Goal: Information Seeking & Learning: Learn about a topic

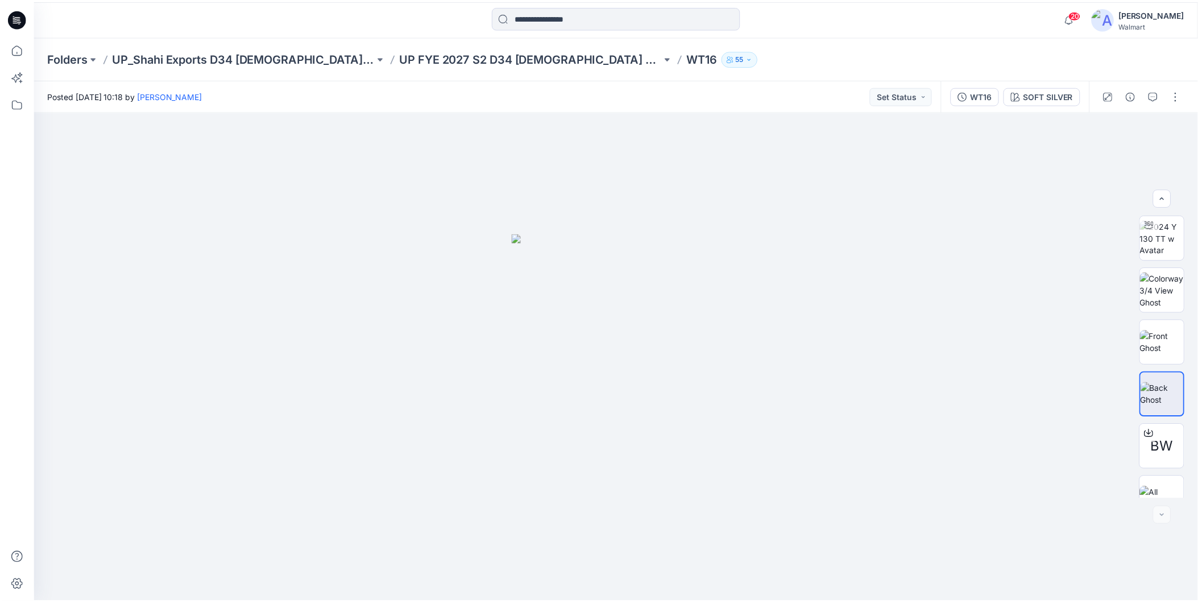
scroll to position [23, 0]
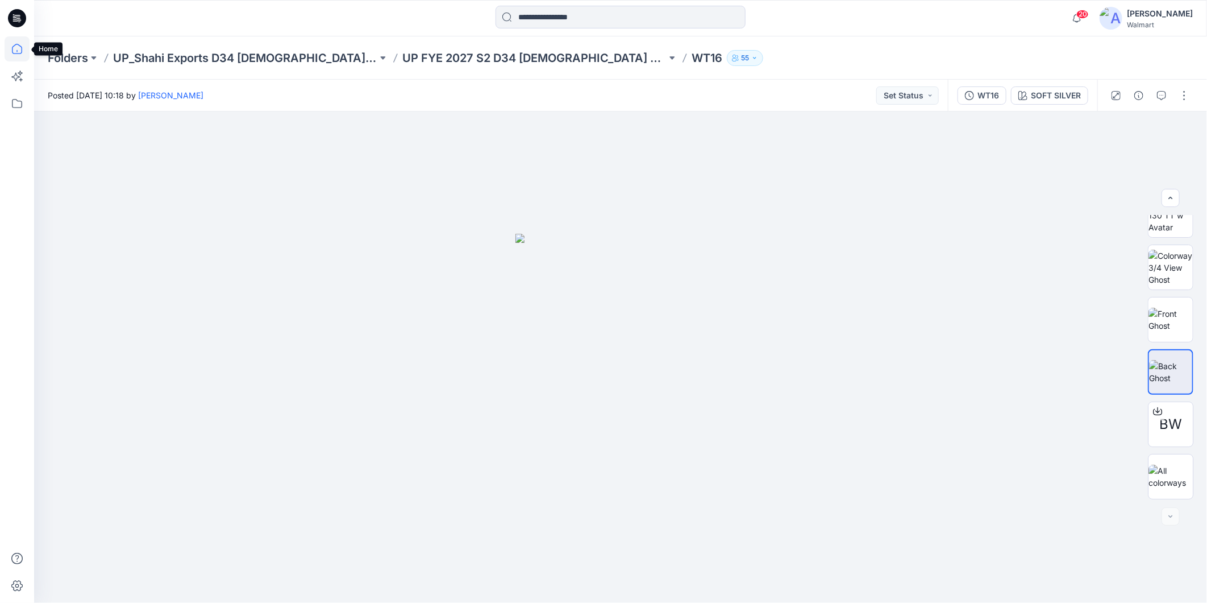
click at [12, 48] on icon at bounding box center [17, 49] width 10 height 10
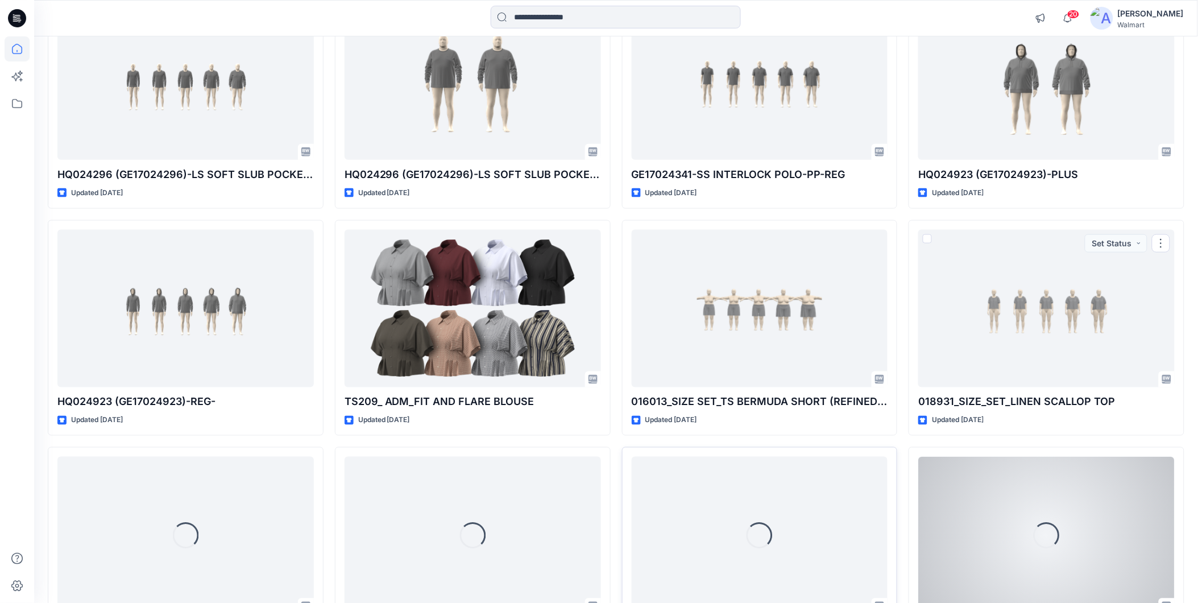
scroll to position [534, 0]
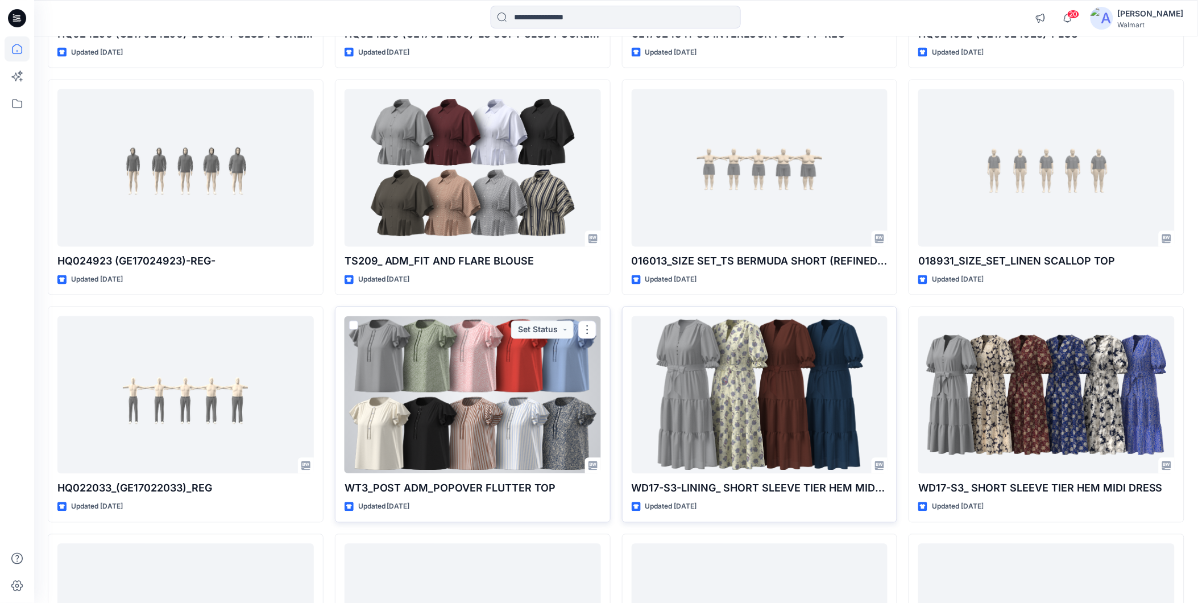
click at [427, 389] on div at bounding box center [472, 394] width 256 height 157
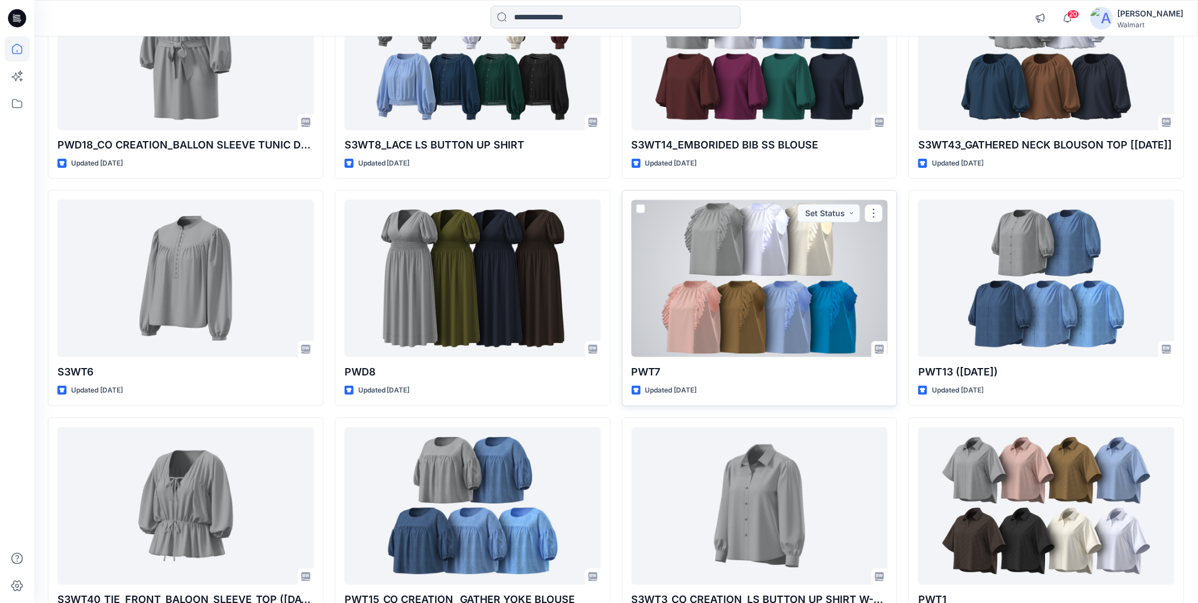
scroll to position [1645, 0]
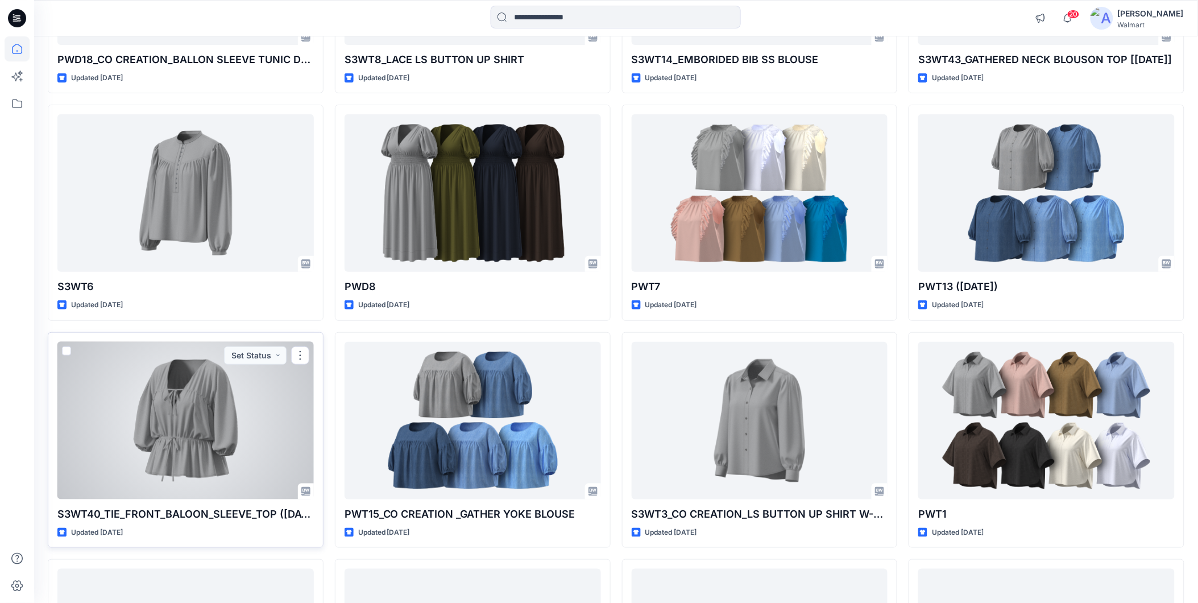
click at [219, 455] on div at bounding box center [185, 420] width 256 height 157
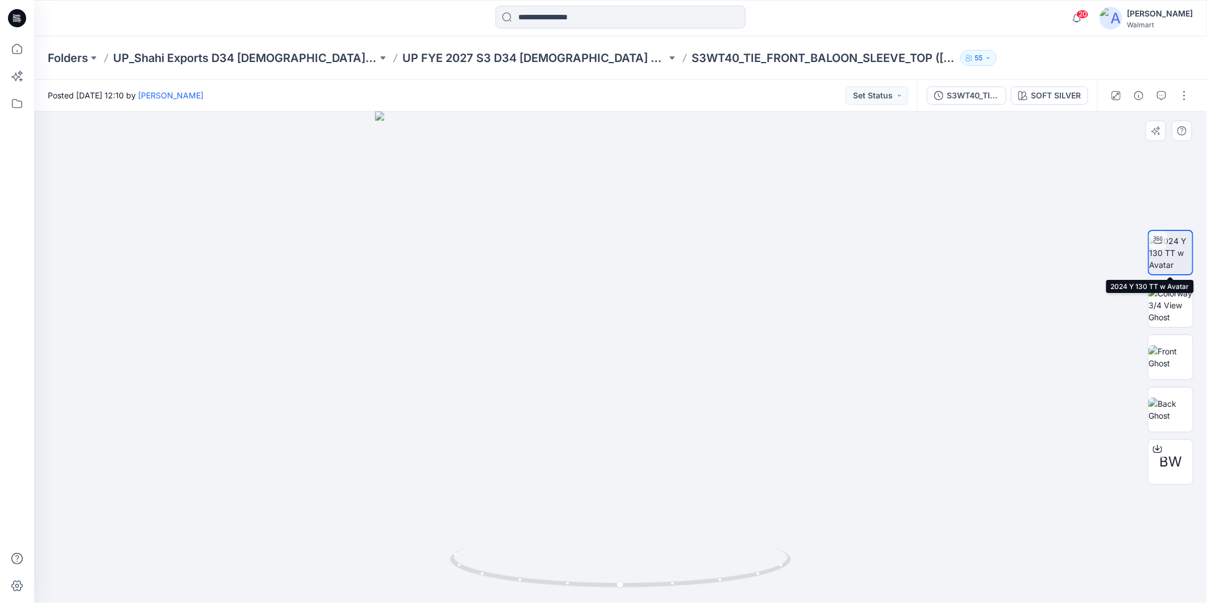
click at [1168, 246] on img at bounding box center [1170, 253] width 43 height 36
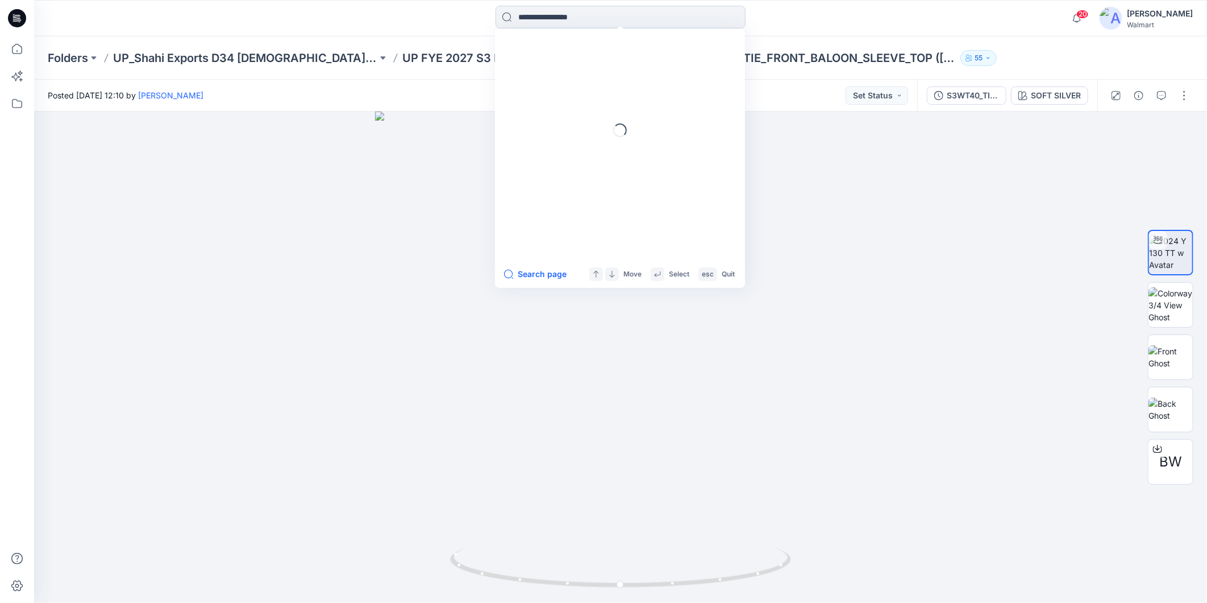
click at [536, 15] on input at bounding box center [621, 17] width 250 height 23
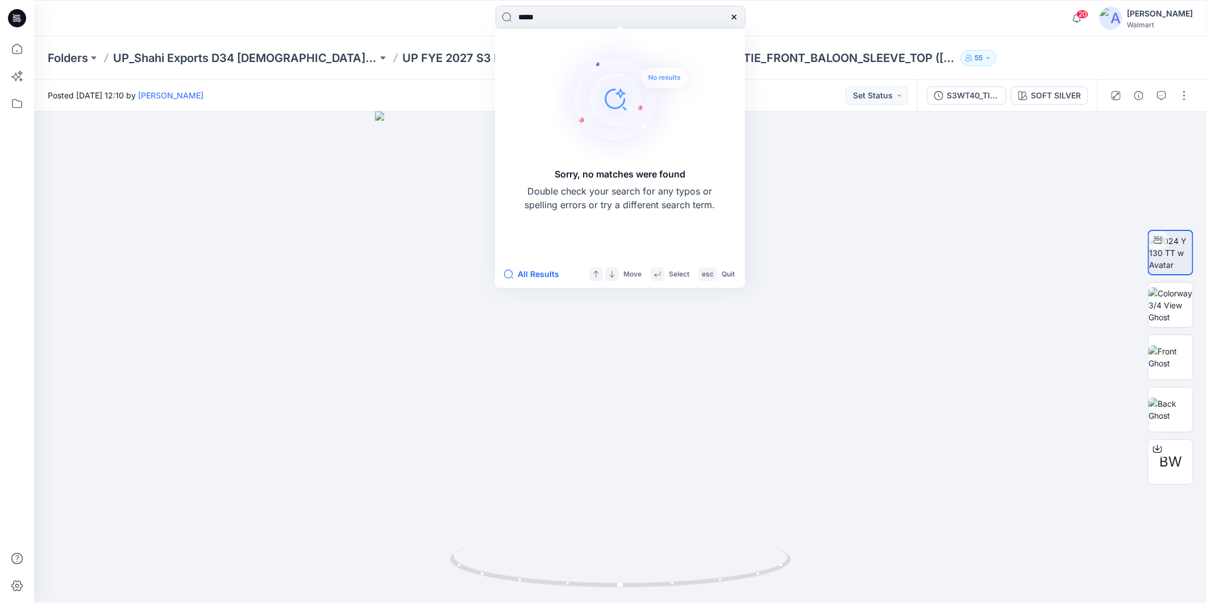
drag, startPoint x: 548, startPoint y: 18, endPoint x: 519, endPoint y: 29, distance: 31.1
click at [519, 29] on div "***** Sorry, no matches were found Double check your search for any typos or sp…" at bounding box center [621, 18] width 250 height 25
click at [570, 22] on input "*****" at bounding box center [621, 17] width 250 height 23
drag, startPoint x: 560, startPoint y: 21, endPoint x: 530, endPoint y: 28, distance: 31.6
click at [530, 28] on div "***** Sorry, no matches were found Double check your search for any typos or sp…" at bounding box center [621, 18] width 250 height 25
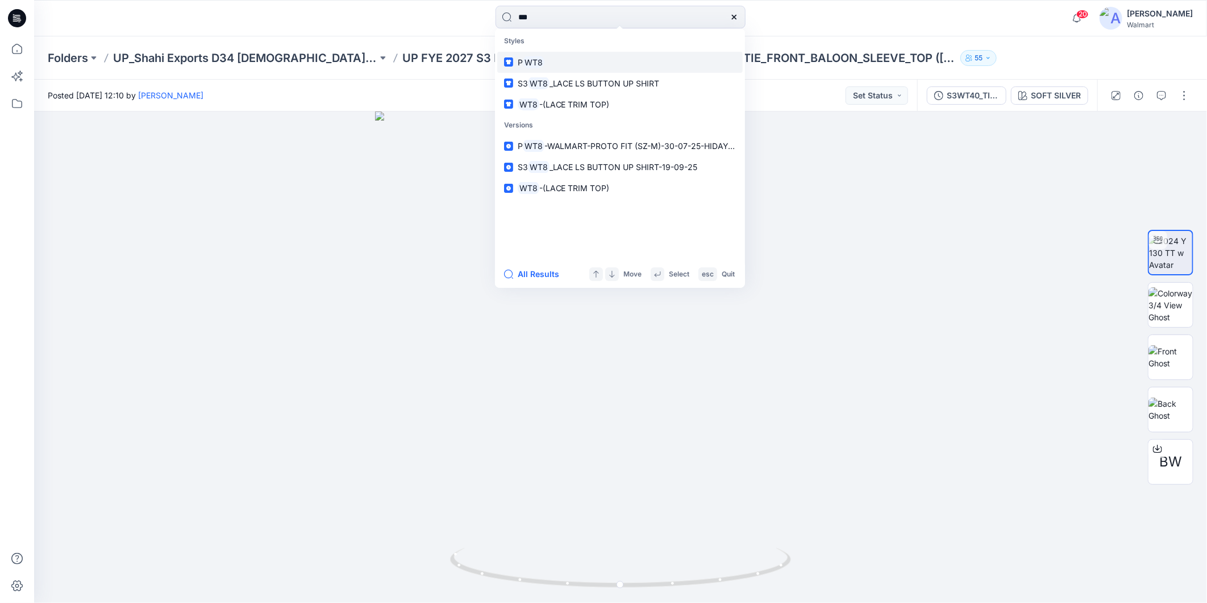
type input "***"
click at [542, 57] on mark "WT8" at bounding box center [534, 62] width 22 height 13
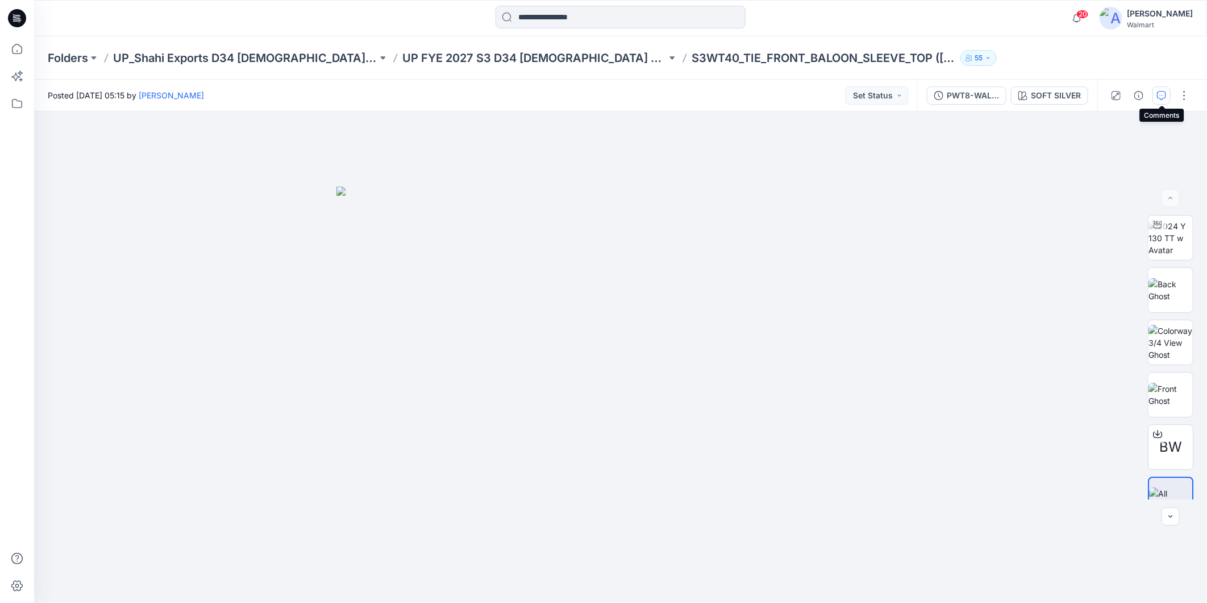
click at [1157, 93] on icon "button" at bounding box center [1161, 95] width 9 height 9
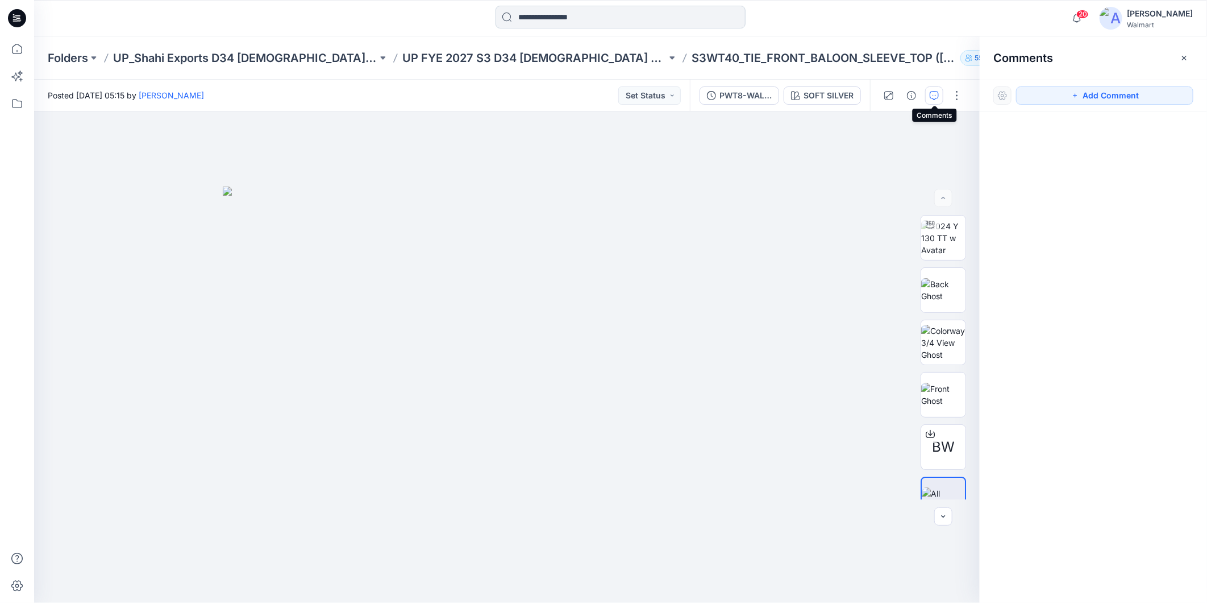
click at [550, 18] on input at bounding box center [621, 17] width 250 height 23
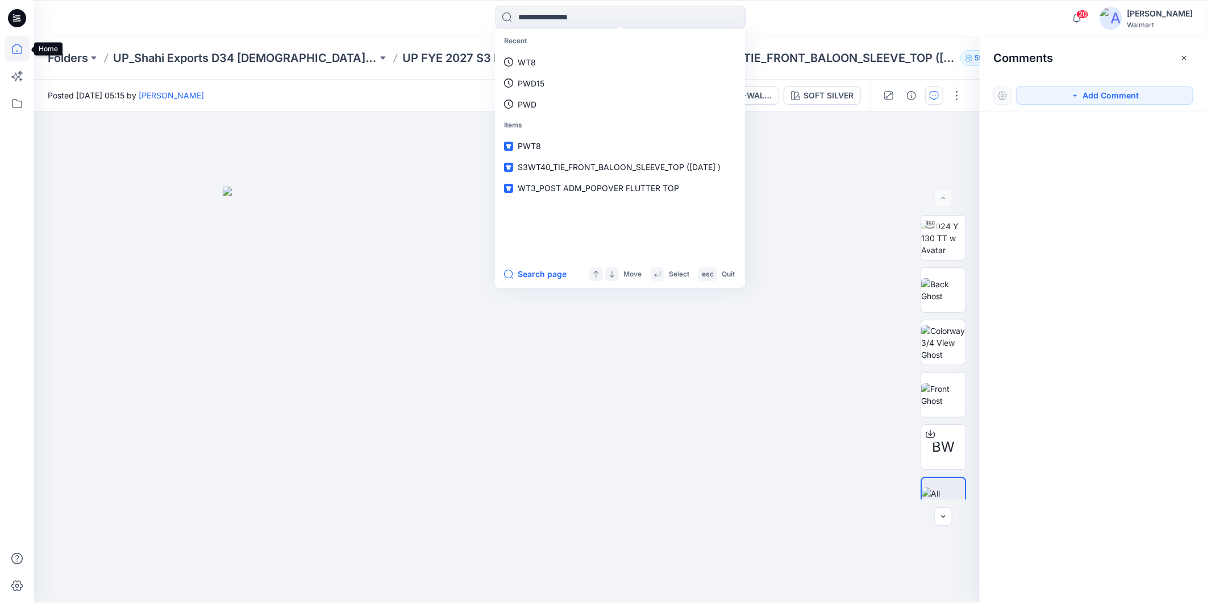
click at [16, 48] on icon at bounding box center [17, 48] width 25 height 25
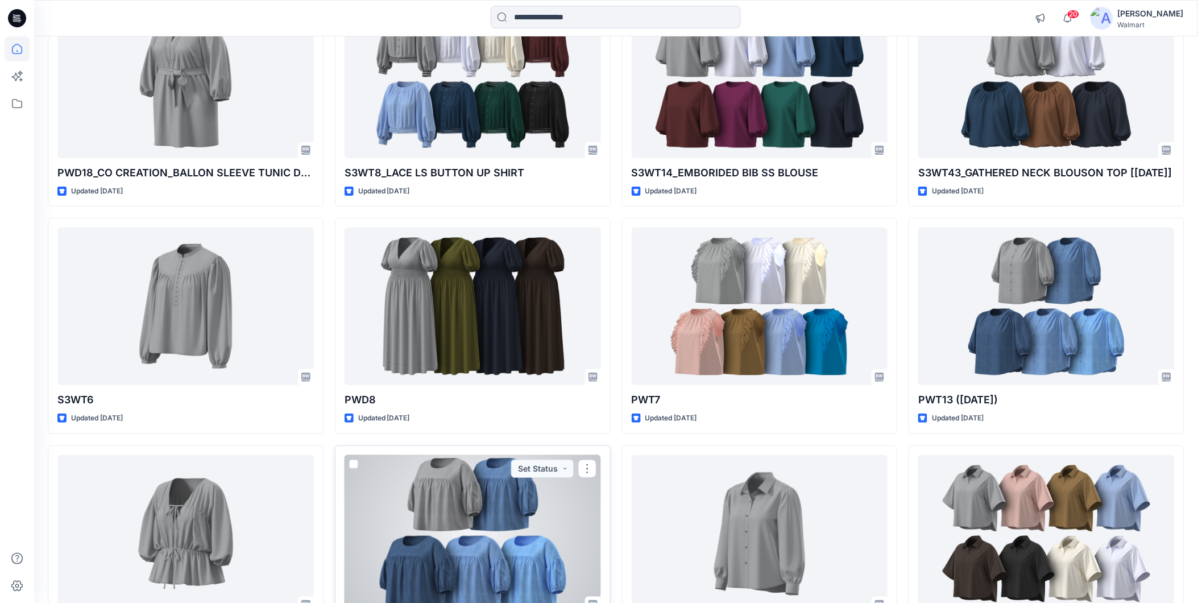
scroll to position [1645, 0]
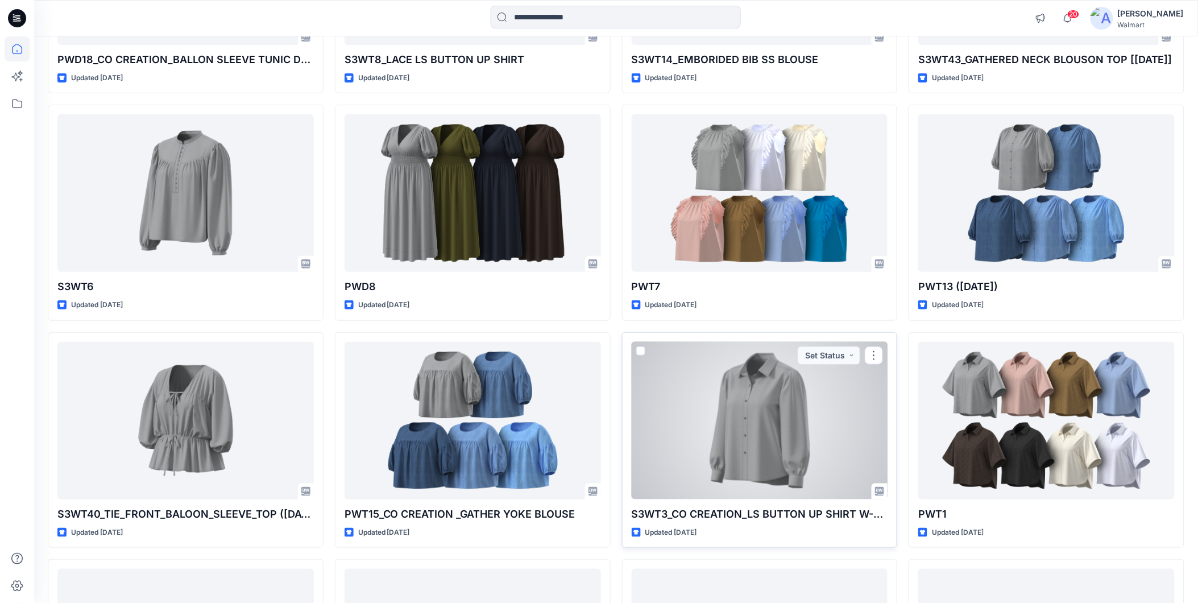
click at [716, 450] on div at bounding box center [760, 420] width 256 height 157
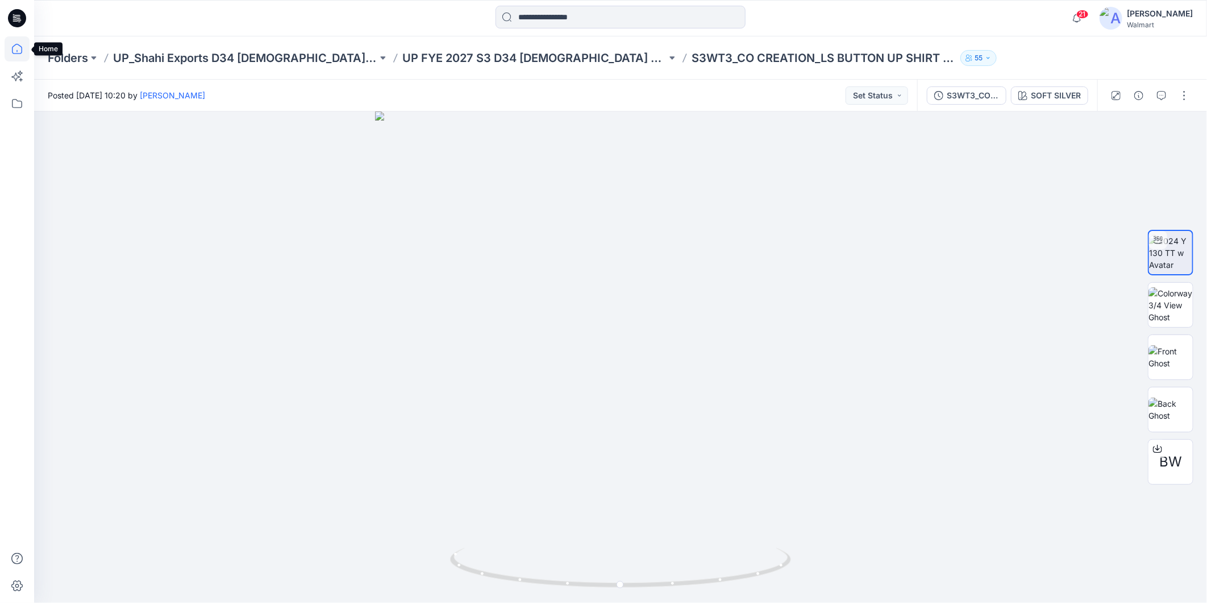
click at [20, 50] on icon at bounding box center [17, 48] width 25 height 25
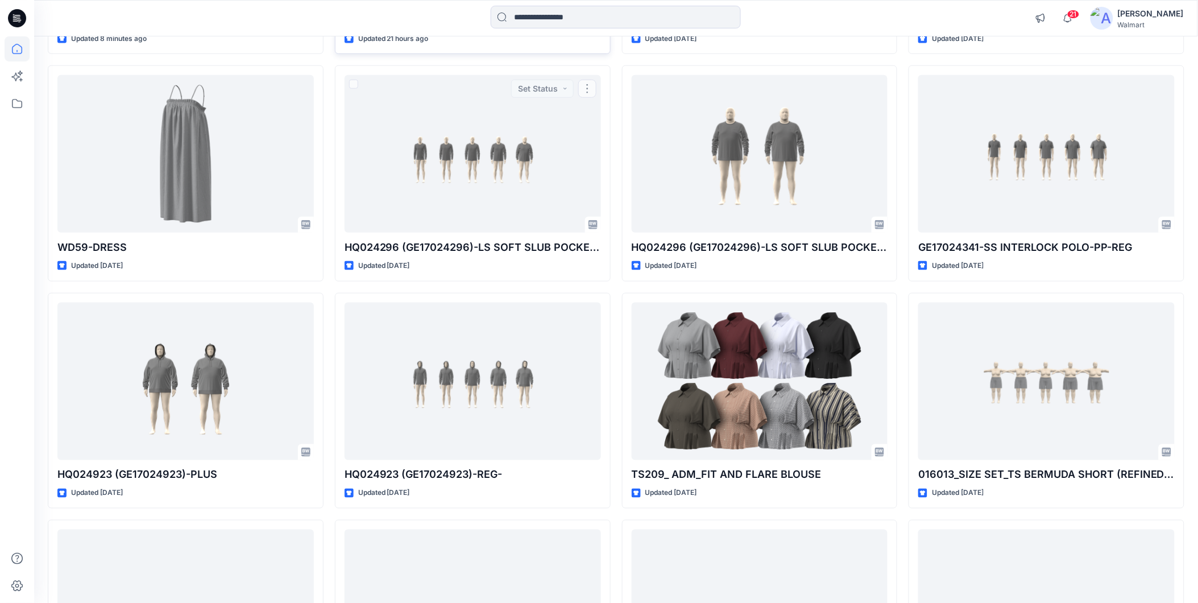
scroll to position [205, 0]
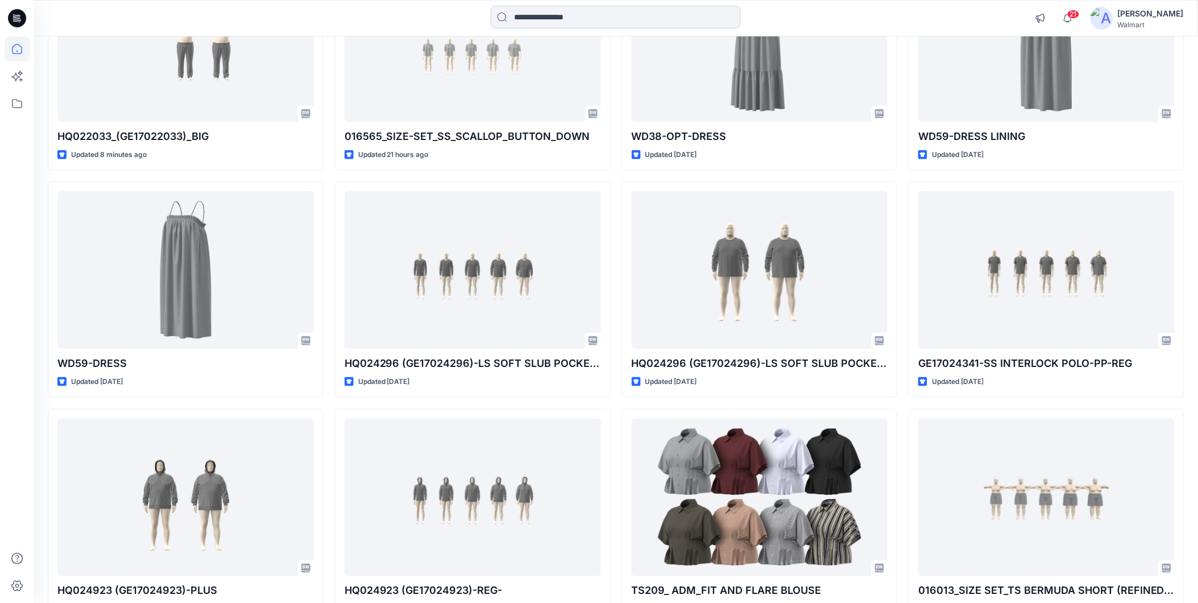
click at [533, 14] on input at bounding box center [616, 17] width 250 height 23
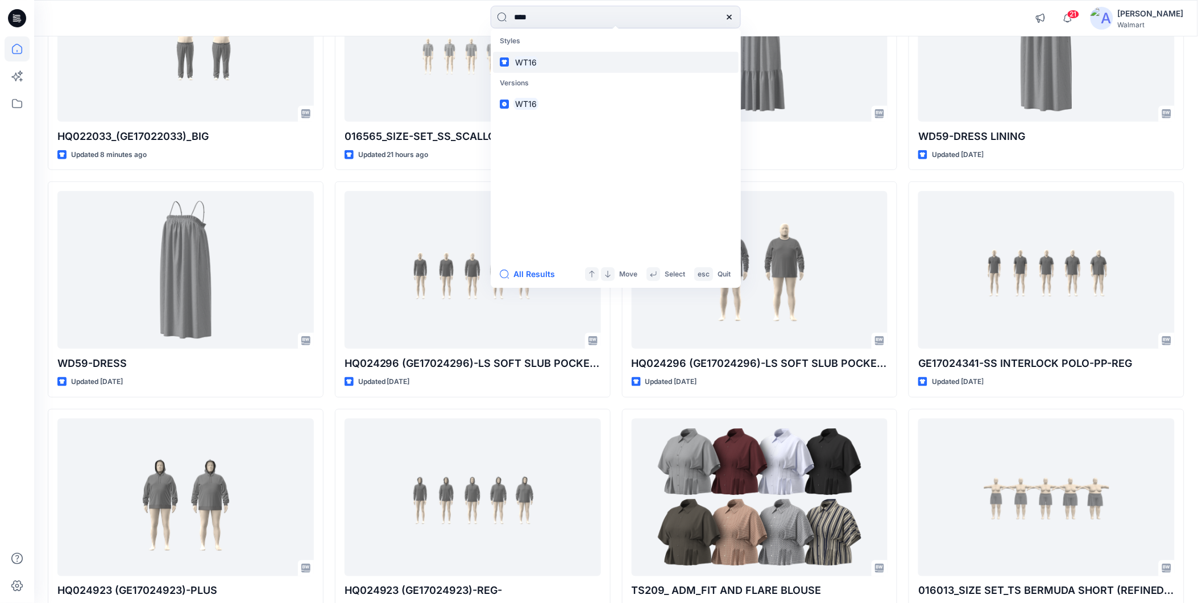
type input "****"
click at [533, 61] on mark "WT16" at bounding box center [525, 62] width 25 height 13
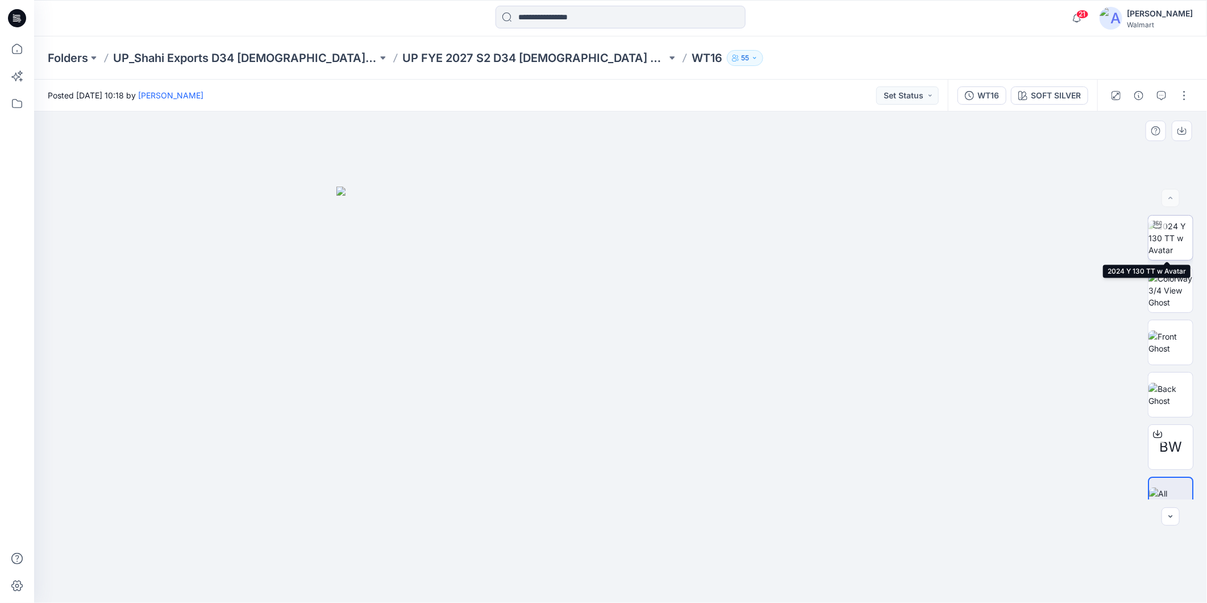
click at [1164, 237] on img at bounding box center [1171, 238] width 44 height 36
drag, startPoint x: 724, startPoint y: 579, endPoint x: 754, endPoint y: 571, distance: 31.0
click at [754, 571] on icon at bounding box center [622, 568] width 344 height 43
click at [573, 20] on input at bounding box center [621, 17] width 250 height 23
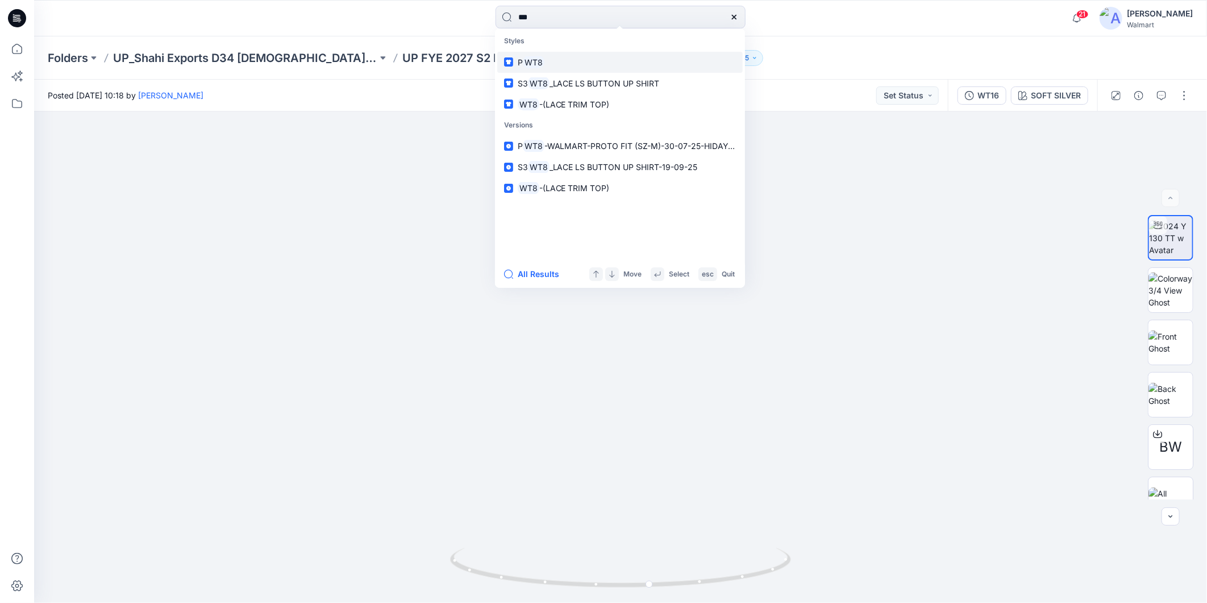
type input "***"
click at [528, 61] on mark "WT8" at bounding box center [534, 62] width 22 height 13
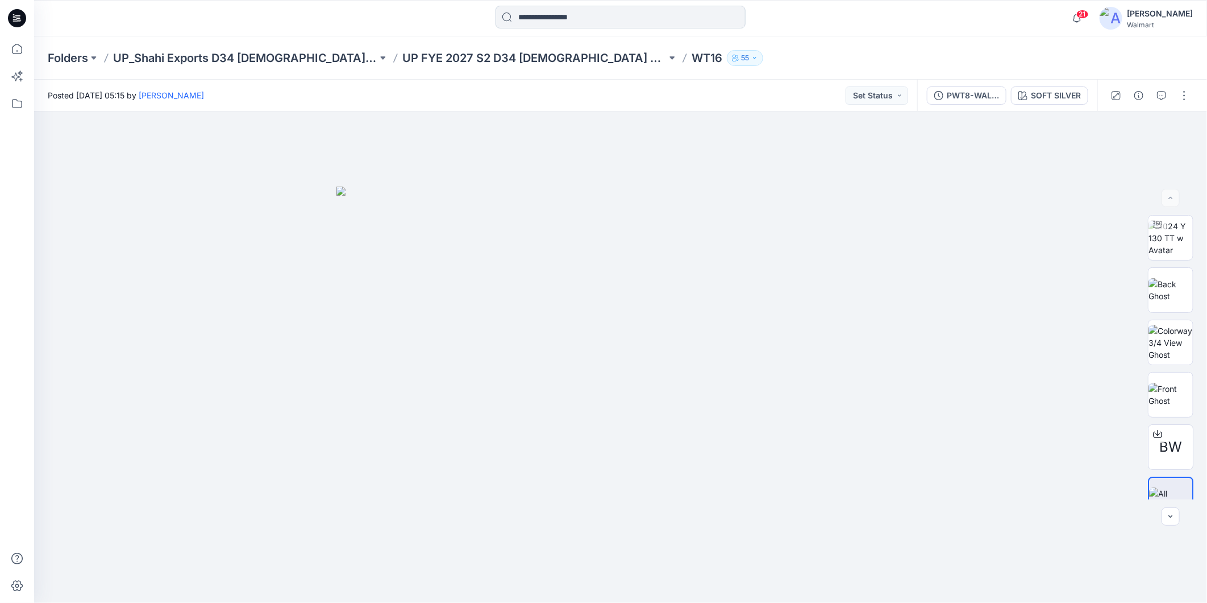
click at [547, 22] on input at bounding box center [621, 17] width 250 height 23
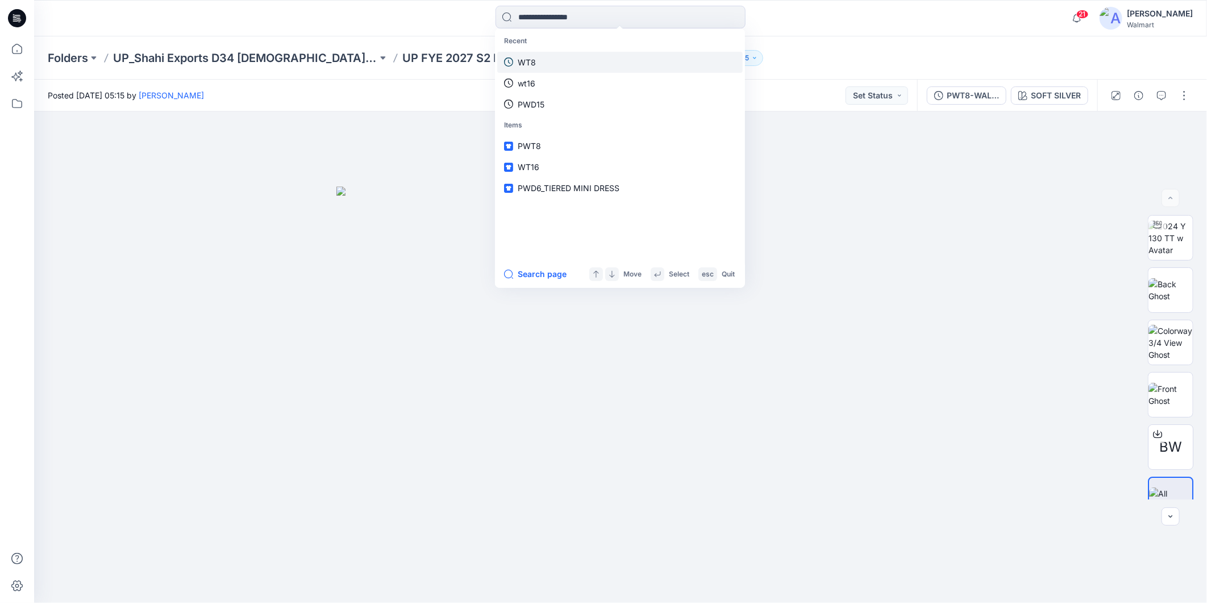
click at [528, 59] on p "WT8" at bounding box center [527, 62] width 18 height 12
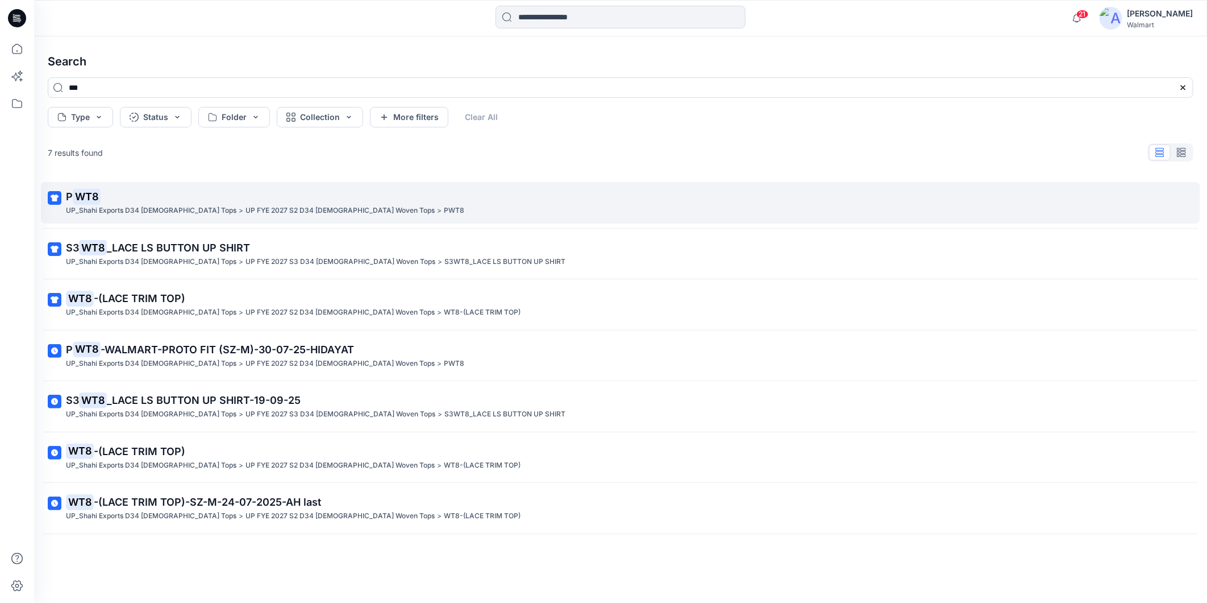
click at [92, 205] on p "UP_Shahi Exports D34 [DEMOGRAPHIC_DATA] Tops" at bounding box center [151, 211] width 171 height 12
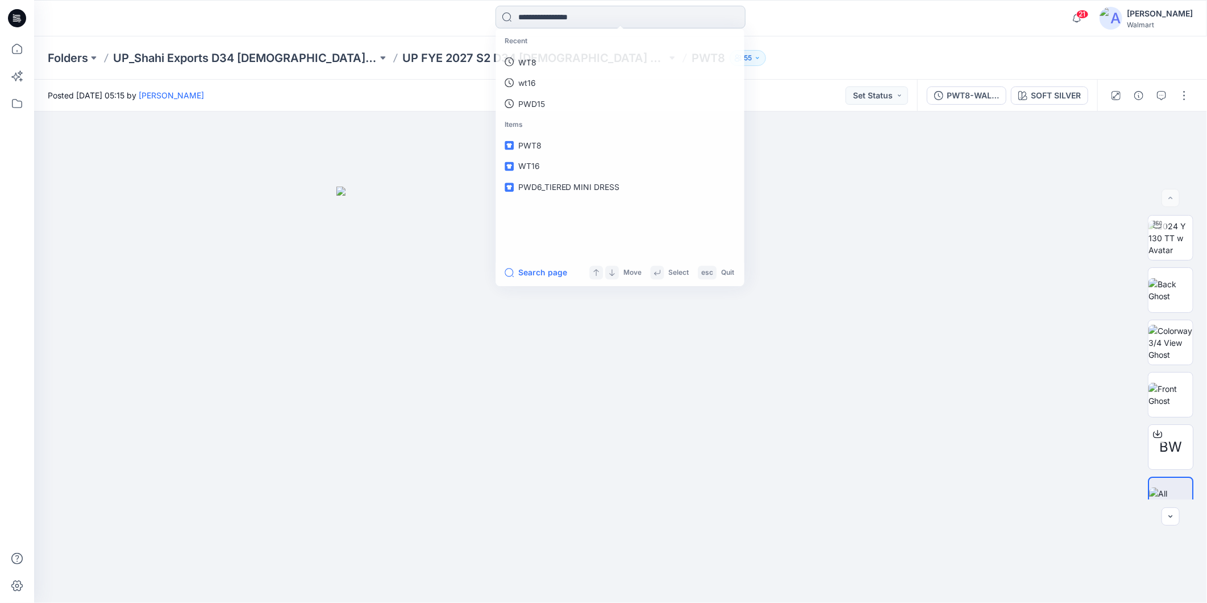
click at [550, 18] on input at bounding box center [621, 17] width 250 height 23
click at [530, 63] on p "WT8" at bounding box center [527, 62] width 18 height 12
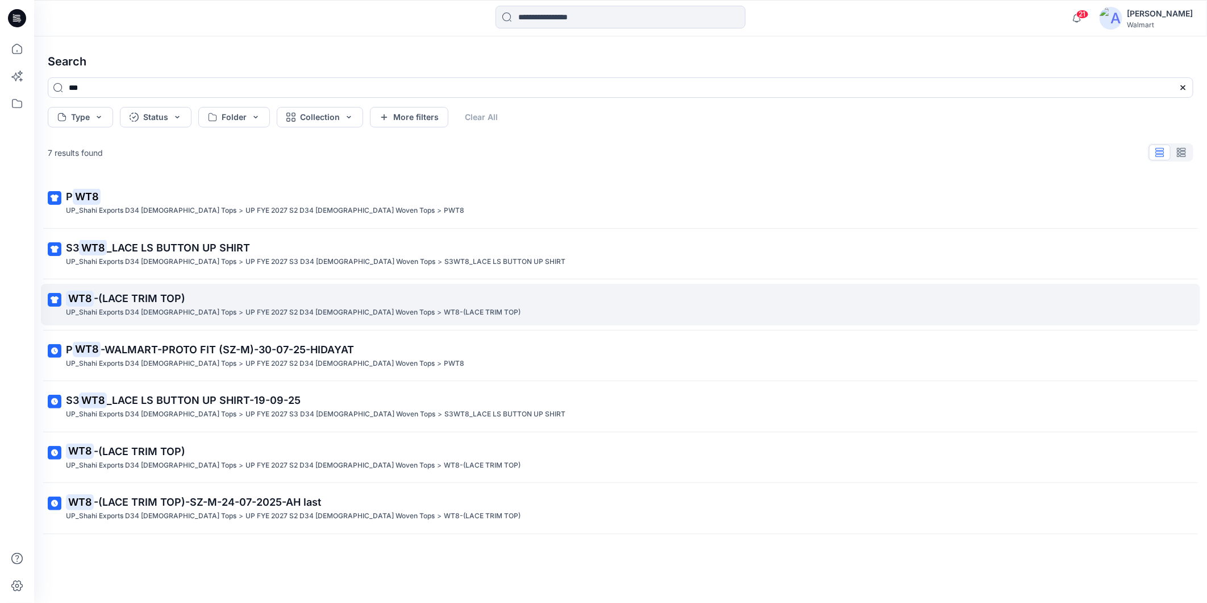
click at [151, 297] on span "-(LACE TRIM TOP)" at bounding box center [140, 298] width 92 height 12
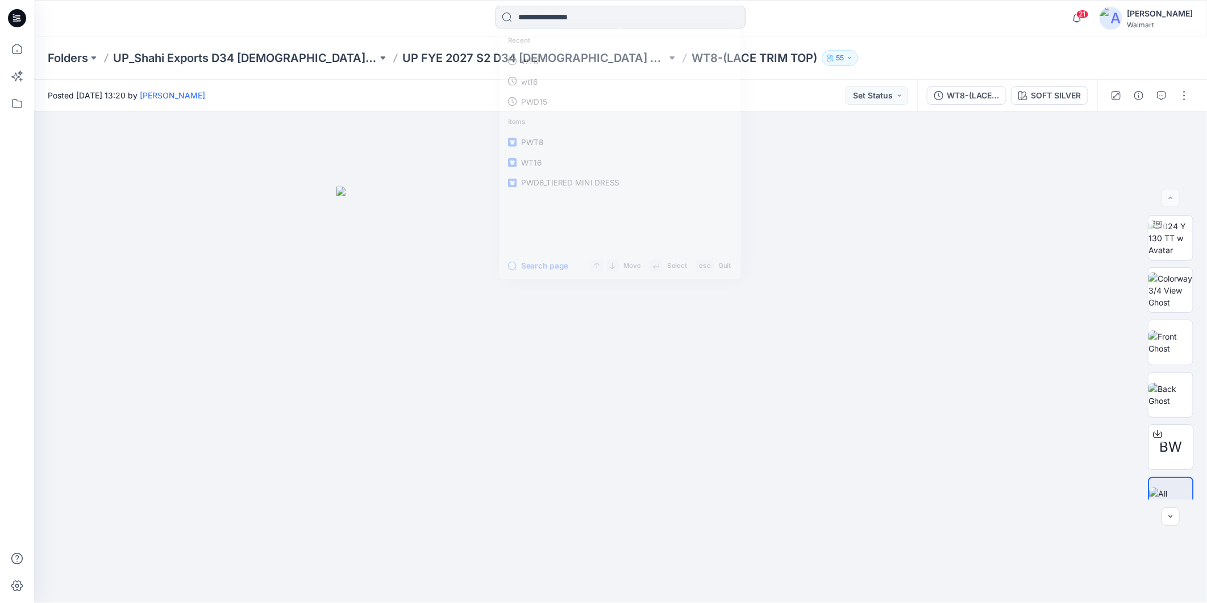
click at [516, 14] on input at bounding box center [621, 17] width 250 height 23
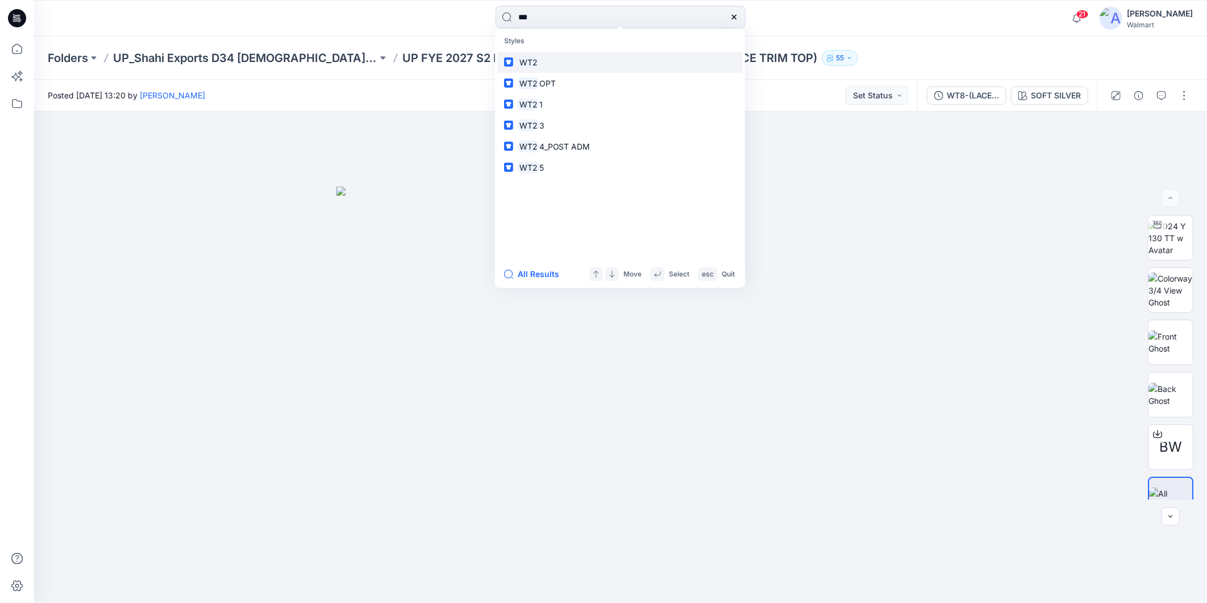
type input "***"
click at [532, 61] on mark "WT2" at bounding box center [529, 62] width 22 height 13
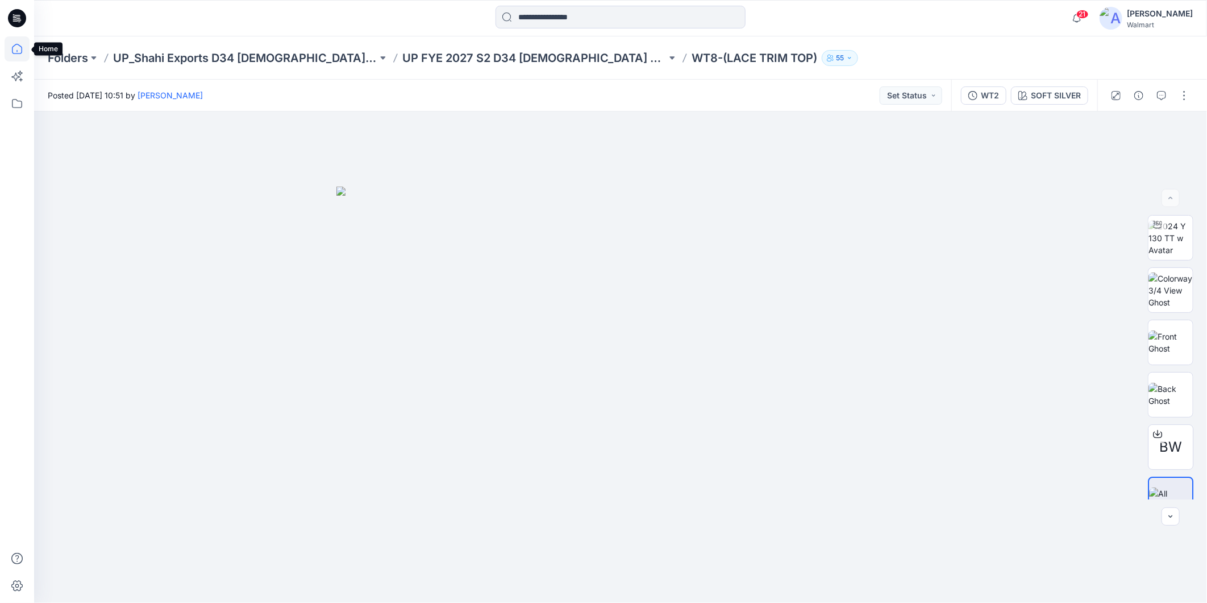
click at [13, 48] on icon at bounding box center [17, 49] width 10 height 10
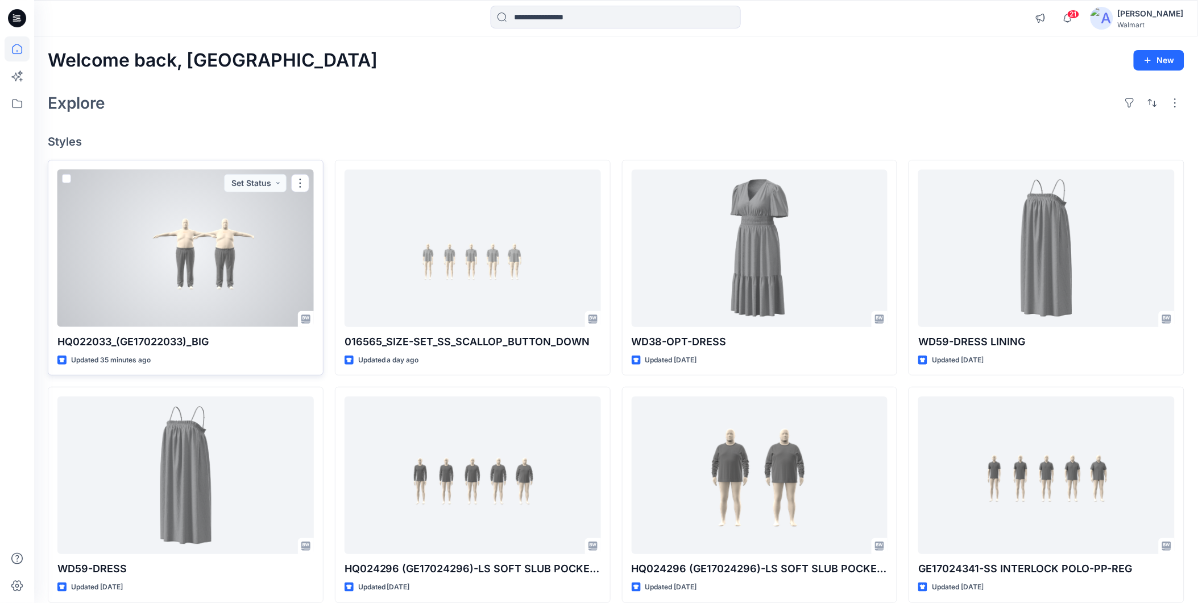
click at [189, 285] on div at bounding box center [185, 247] width 256 height 157
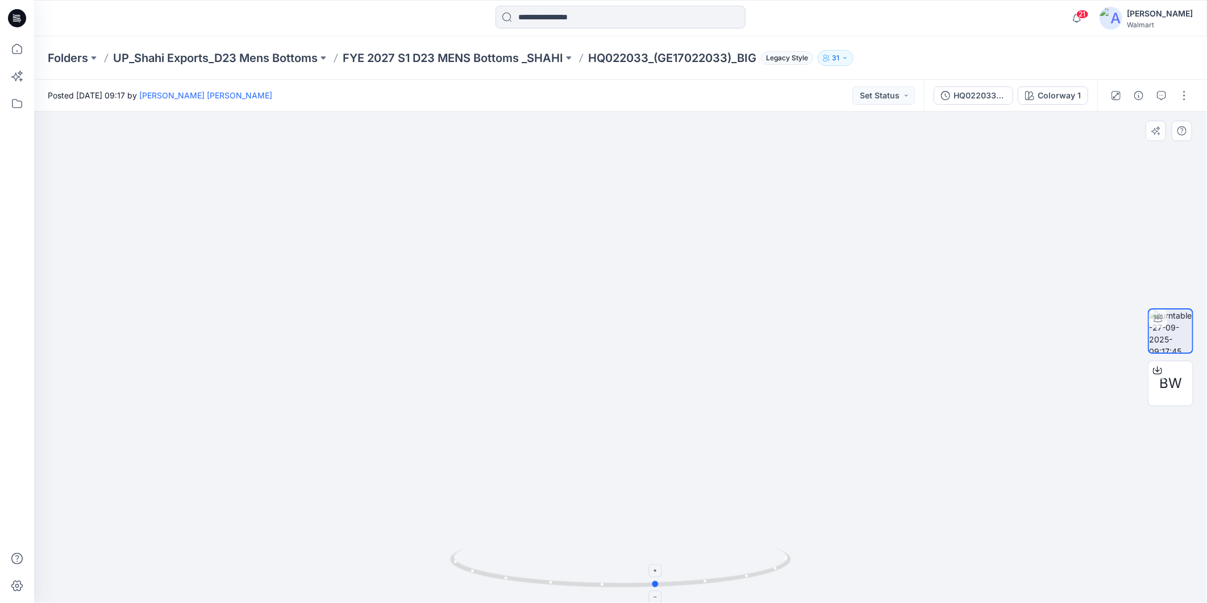
drag, startPoint x: 725, startPoint y: 578, endPoint x: 762, endPoint y: 560, distance: 40.4
click at [762, 560] on icon at bounding box center [622, 568] width 344 height 43
drag, startPoint x: 14, startPoint y: 49, endPoint x: 19, endPoint y: 55, distance: 7.6
click at [14, 49] on icon at bounding box center [17, 48] width 25 height 25
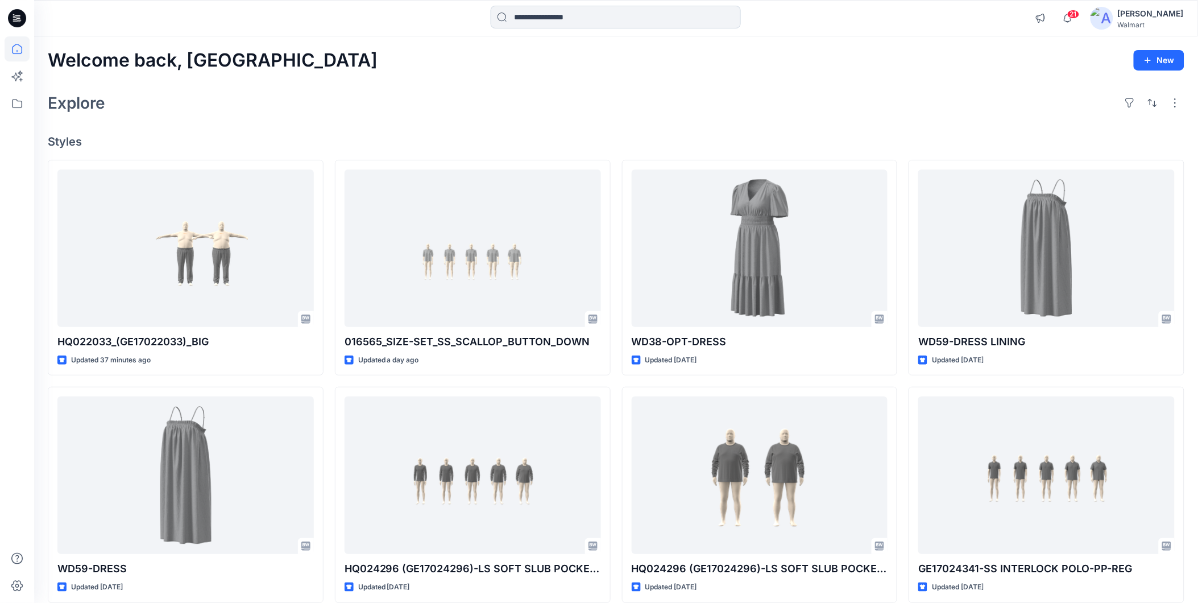
click at [518, 20] on input at bounding box center [616, 17] width 250 height 23
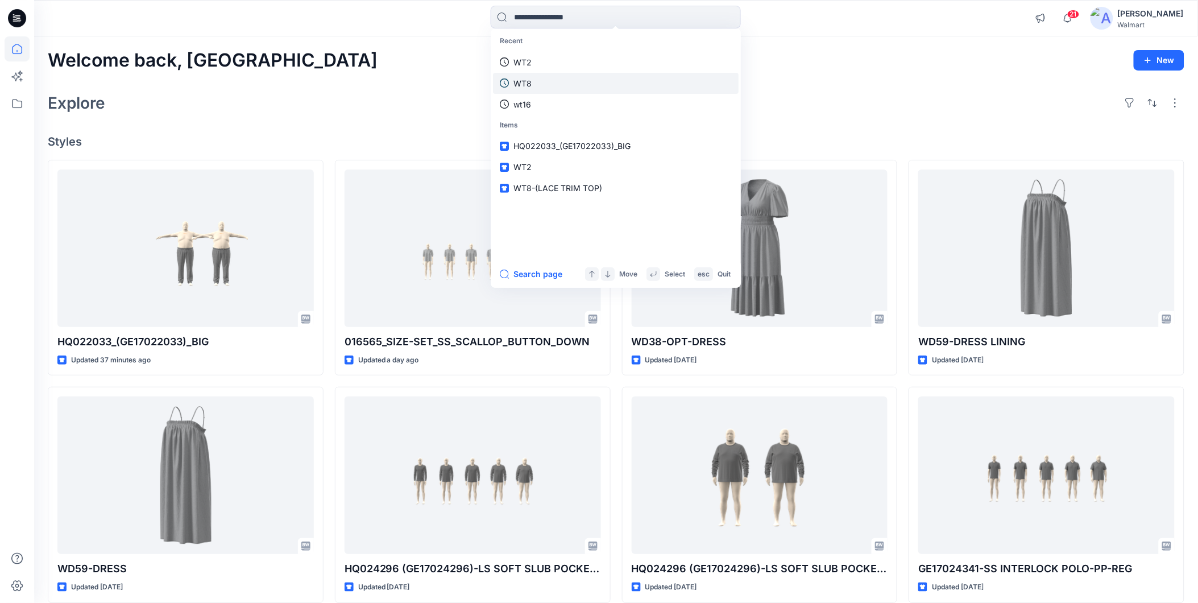
click at [518, 78] on p "WT8" at bounding box center [522, 83] width 18 height 12
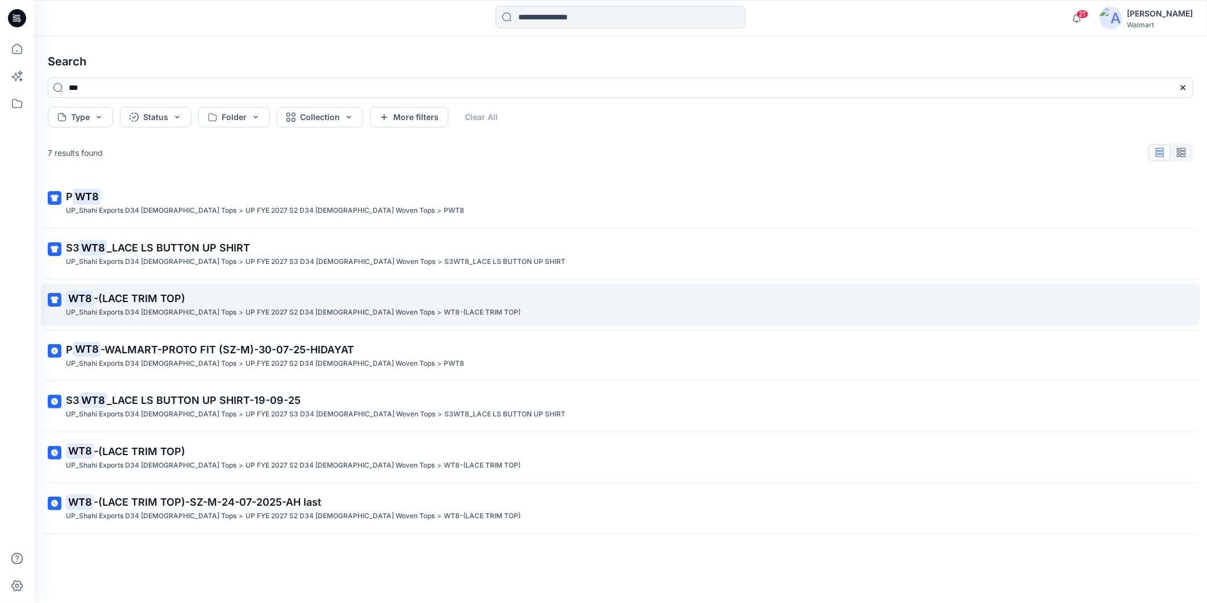
click at [94, 300] on span "-(LACE TRIM TOP)" at bounding box center [140, 298] width 92 height 12
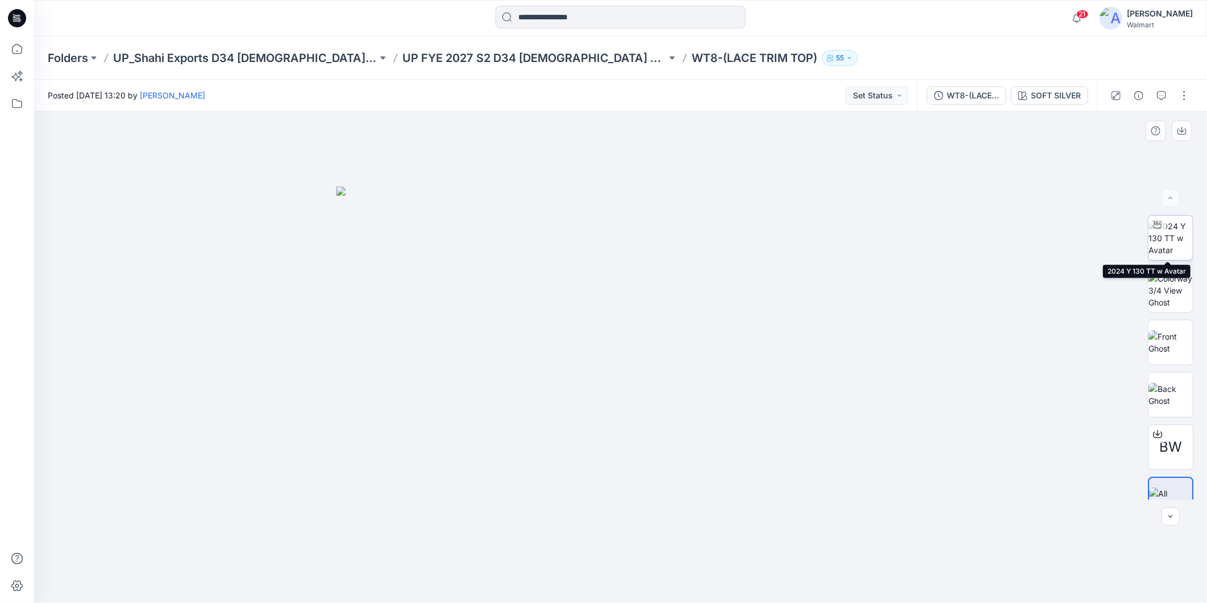
click at [1177, 231] on img at bounding box center [1171, 238] width 44 height 36
click at [1168, 334] on img at bounding box center [1171, 342] width 44 height 24
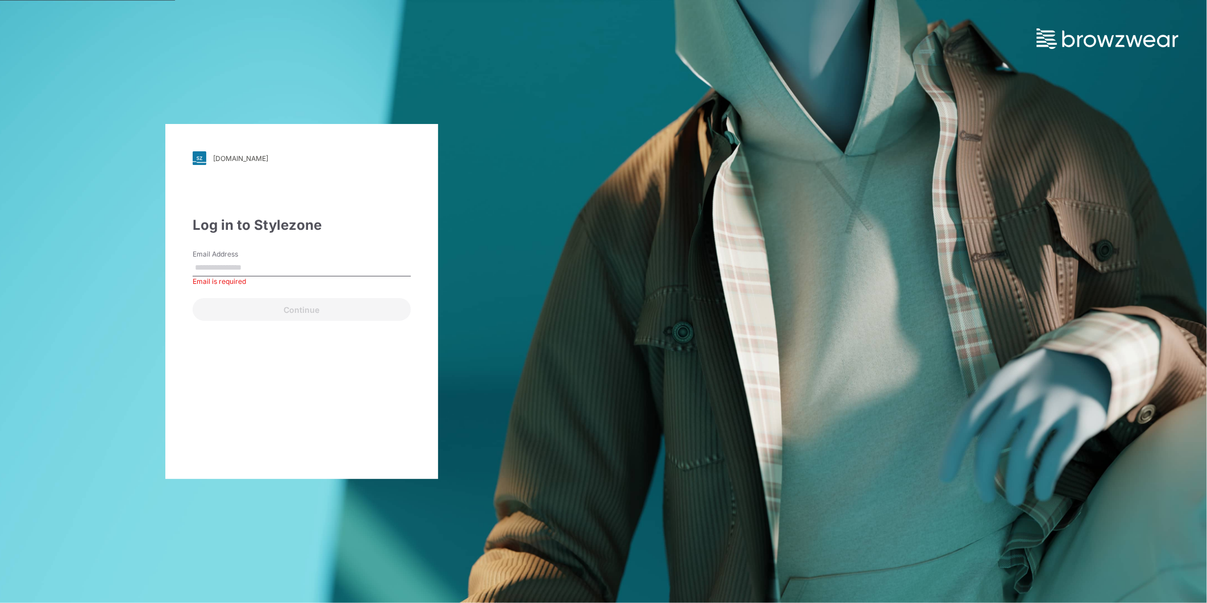
click at [218, 258] on label "Email Address" at bounding box center [233, 254] width 80 height 10
click at [218, 259] on input "Email Address" at bounding box center [302, 267] width 218 height 17
click at [229, 271] on input "Email Address" at bounding box center [302, 267] width 218 height 17
type input "**********"
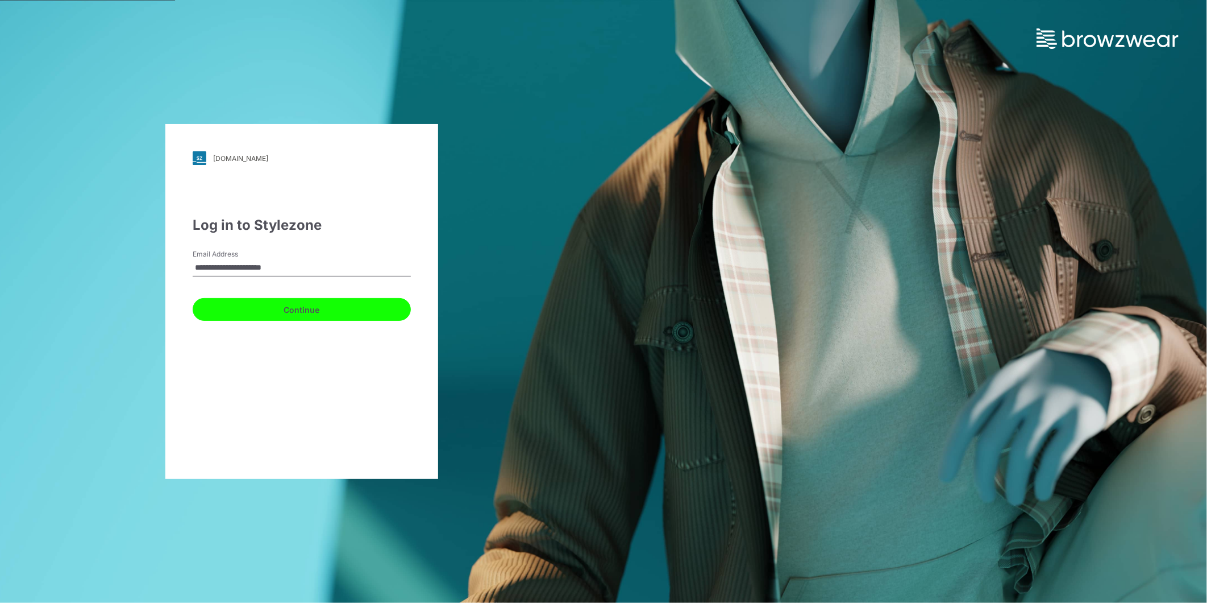
click at [251, 302] on button "Continue" at bounding box center [302, 309] width 218 height 23
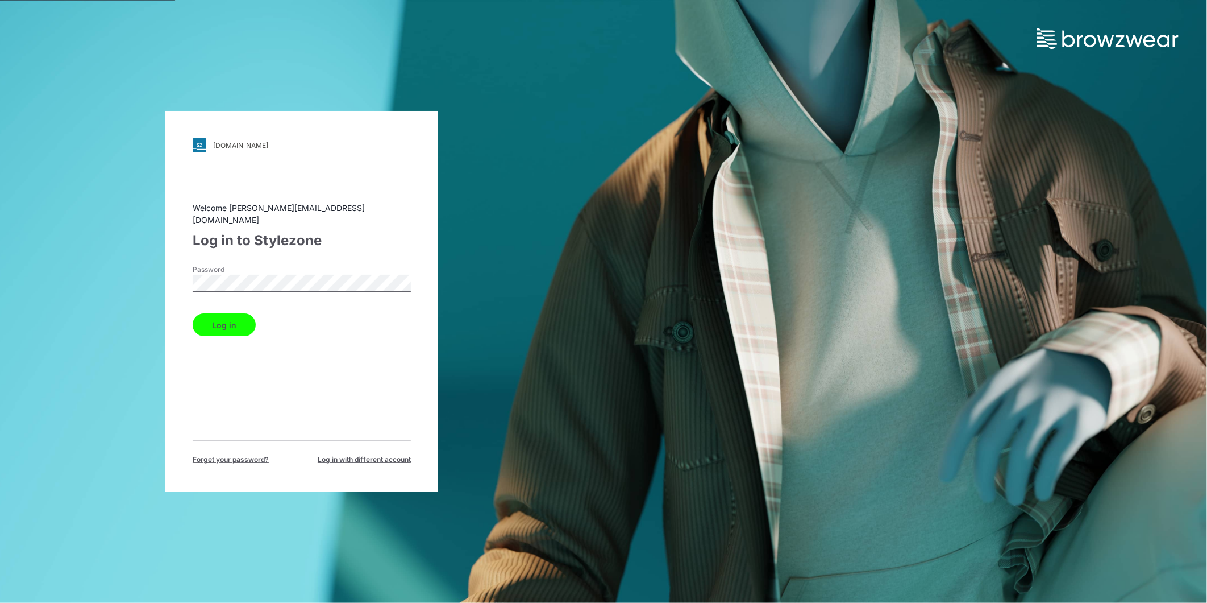
click at [236, 313] on button "Log in" at bounding box center [224, 324] width 63 height 23
